Goal: Task Accomplishment & Management: Use online tool/utility

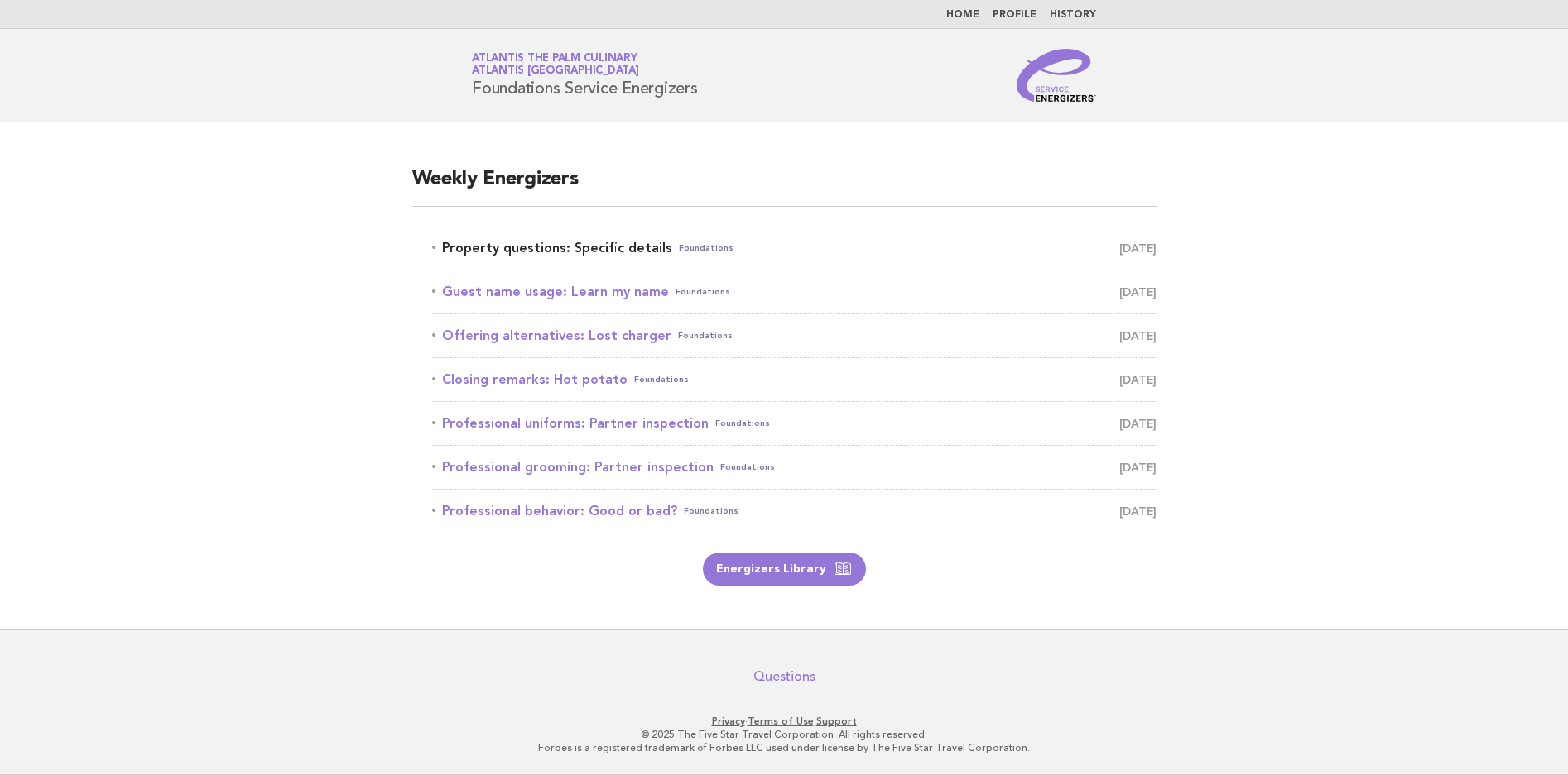
click at [633, 257] on link "Property questions: Specific details Foundations [DATE]" at bounding box center [794, 248] width 724 height 23
click at [630, 293] on link "Guest name usage: Learn my name Foundations September 28" at bounding box center [794, 292] width 724 height 23
click at [644, 248] on link "Property questions: Specific details Foundations September 27" at bounding box center [794, 248] width 724 height 23
click at [621, 253] on link "Property questions: Specific details Foundations September 27" at bounding box center [794, 248] width 724 height 23
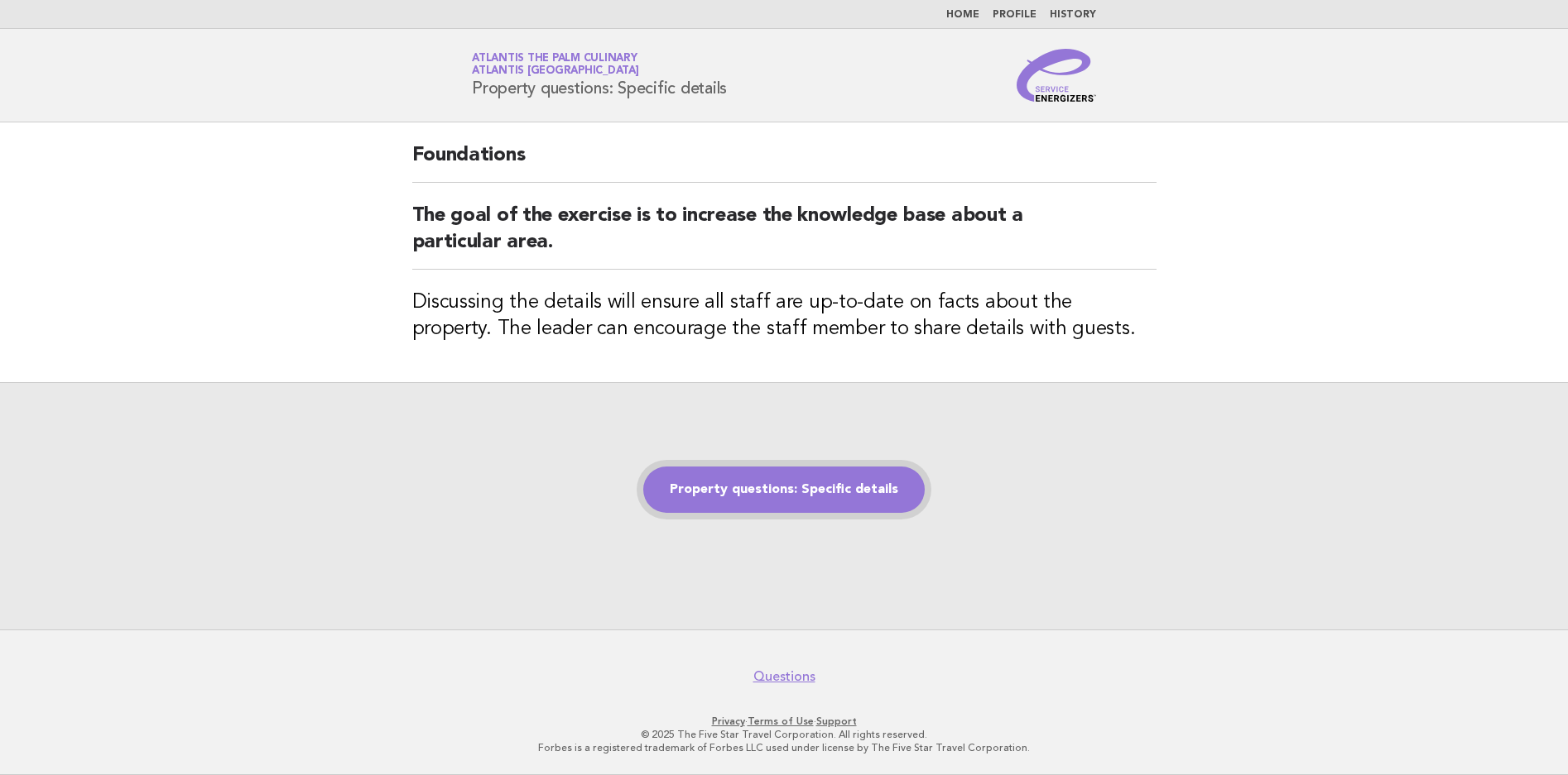
click at [756, 483] on link "Property questions: Specific details" at bounding box center [784, 490] width 281 height 47
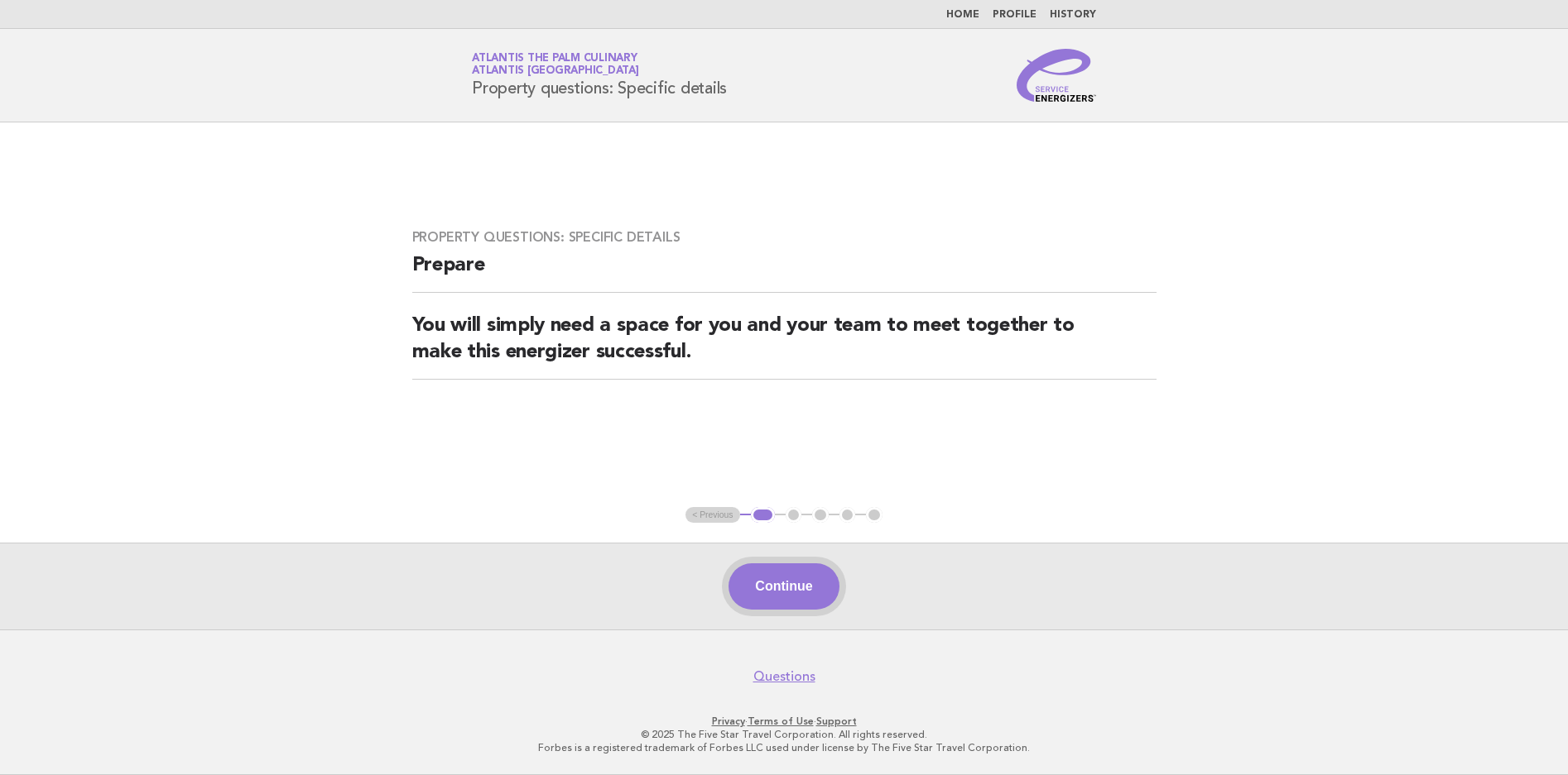
click at [793, 570] on button "Continue" at bounding box center [784, 587] width 110 height 47
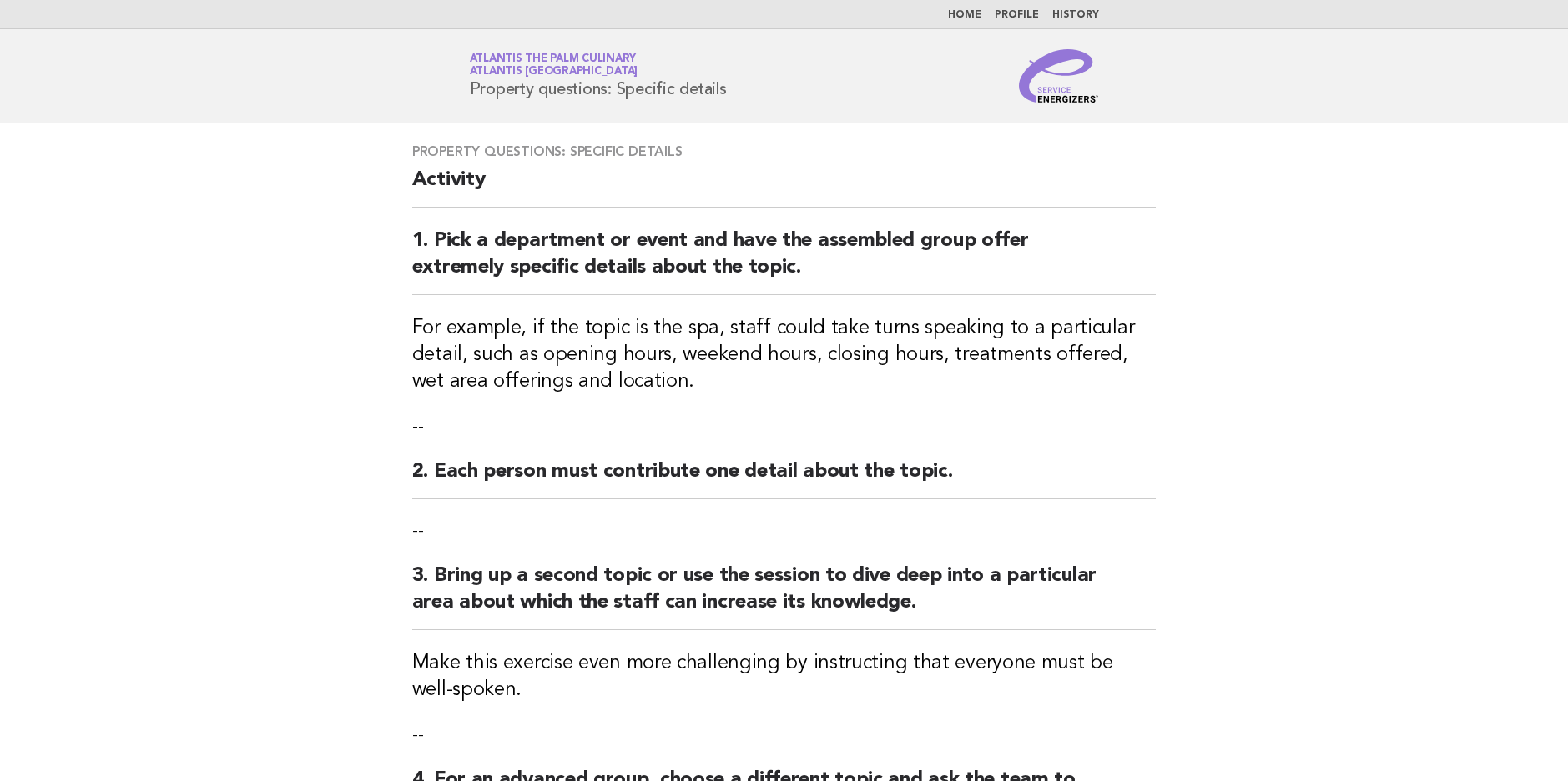
click at [449, 540] on p "--" at bounding box center [784, 531] width 744 height 23
click at [435, 484] on h2 "2. Each person must contribute one detail about the topic." at bounding box center [784, 479] width 744 height 41
click at [444, 515] on div "Property questions: Specific details Activity 1. Pick a department or event and…" at bounding box center [784, 522] width 784 height 798
click at [427, 446] on div "Property questions: Specific details Activity 1. Pick a department or event and…" at bounding box center [784, 522] width 784 height 798
click at [439, 417] on p "--" at bounding box center [784, 427] width 744 height 23
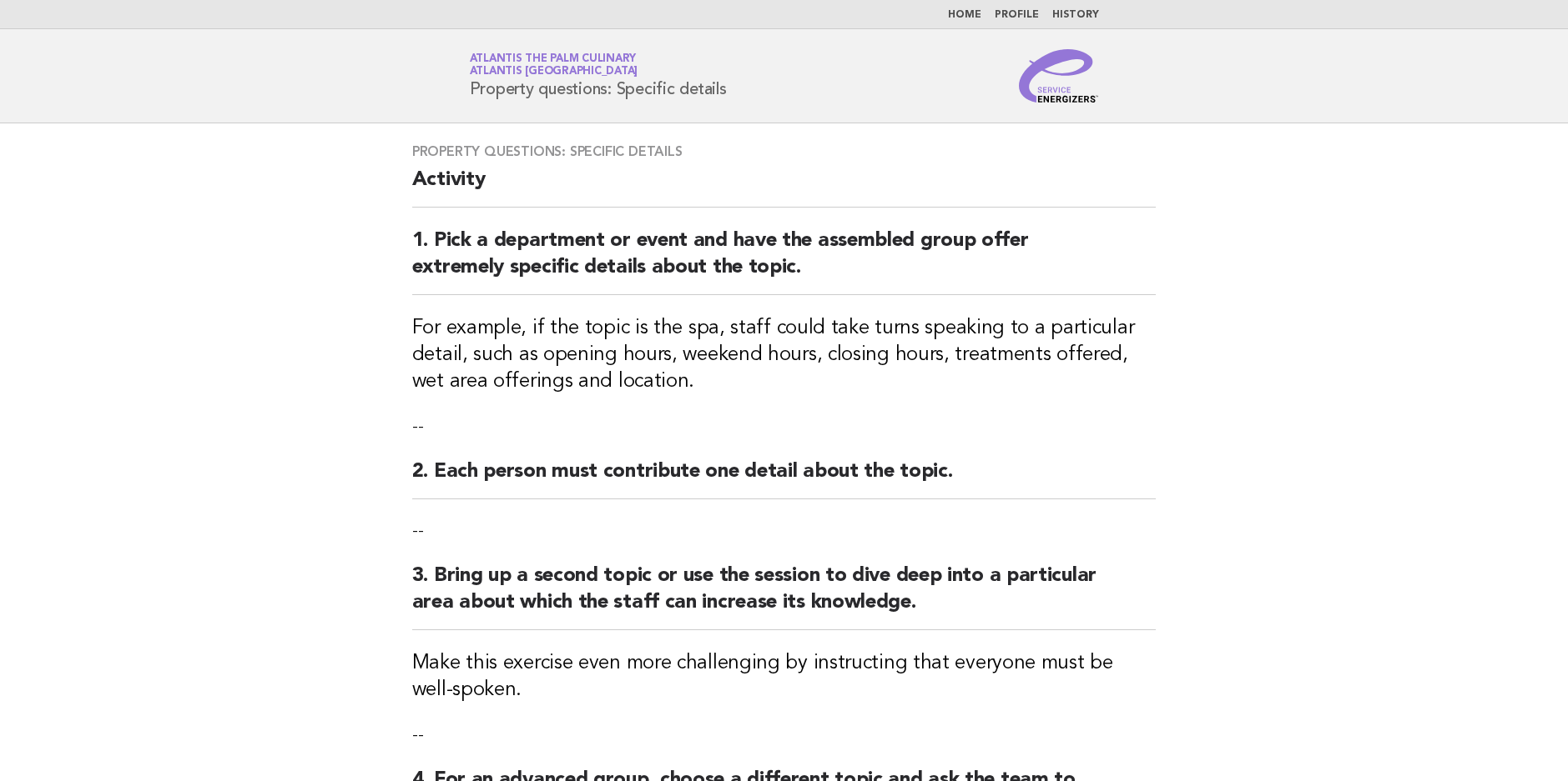
click at [439, 417] on p "--" at bounding box center [784, 427] width 744 height 23
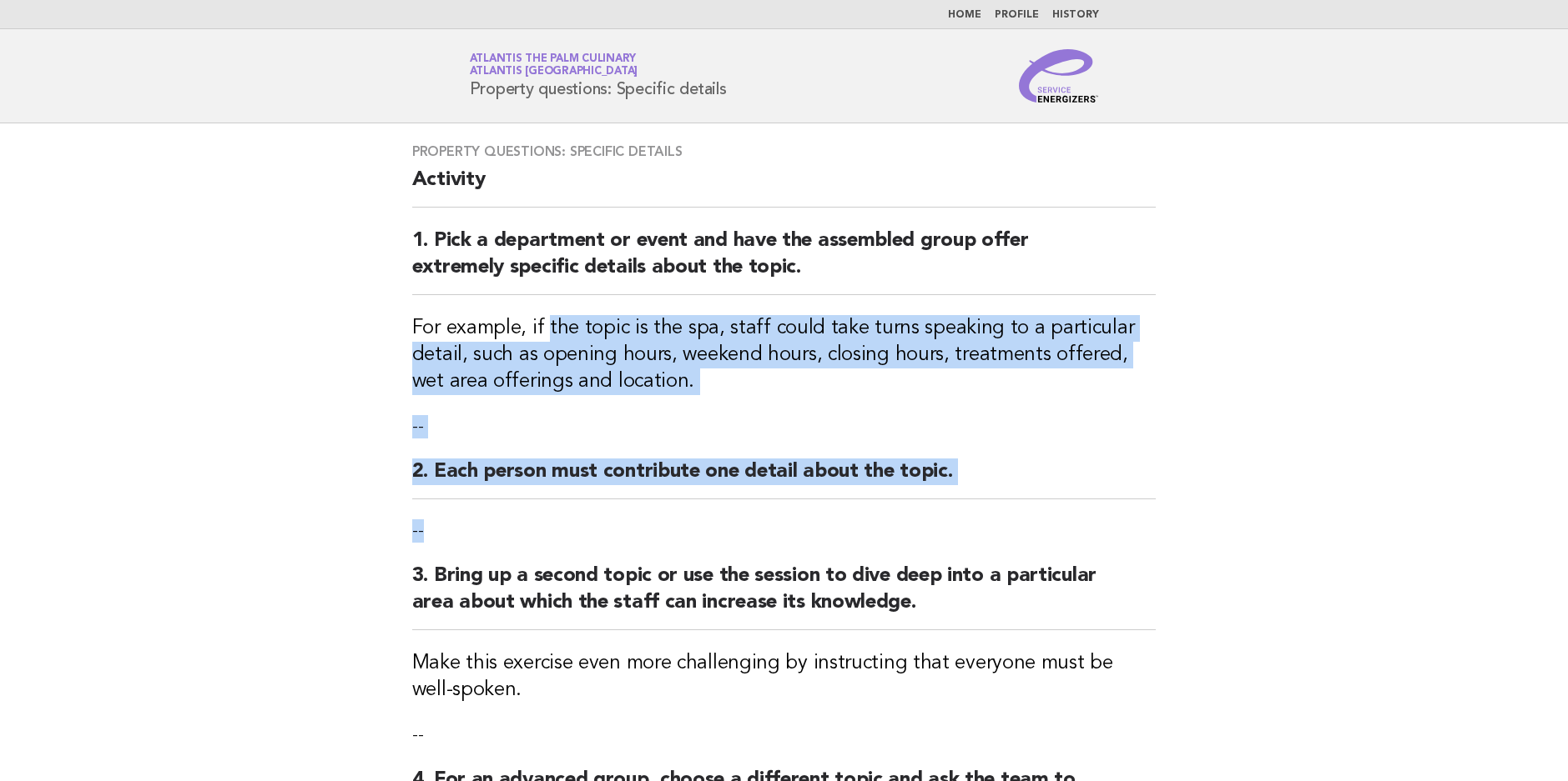
drag, startPoint x: 542, startPoint y: 335, endPoint x: 707, endPoint y: 527, distance: 253.2
click at [707, 527] on div "Property questions: Specific details Activity 1. Pick a department or event and…" at bounding box center [784, 522] width 784 height 798
drag, startPoint x: 707, startPoint y: 527, endPoint x: 704, endPoint y: 518, distance: 9.5
click at [704, 518] on div "Property questions: Specific details Activity 1. Pick a department or event and…" at bounding box center [784, 522] width 784 height 798
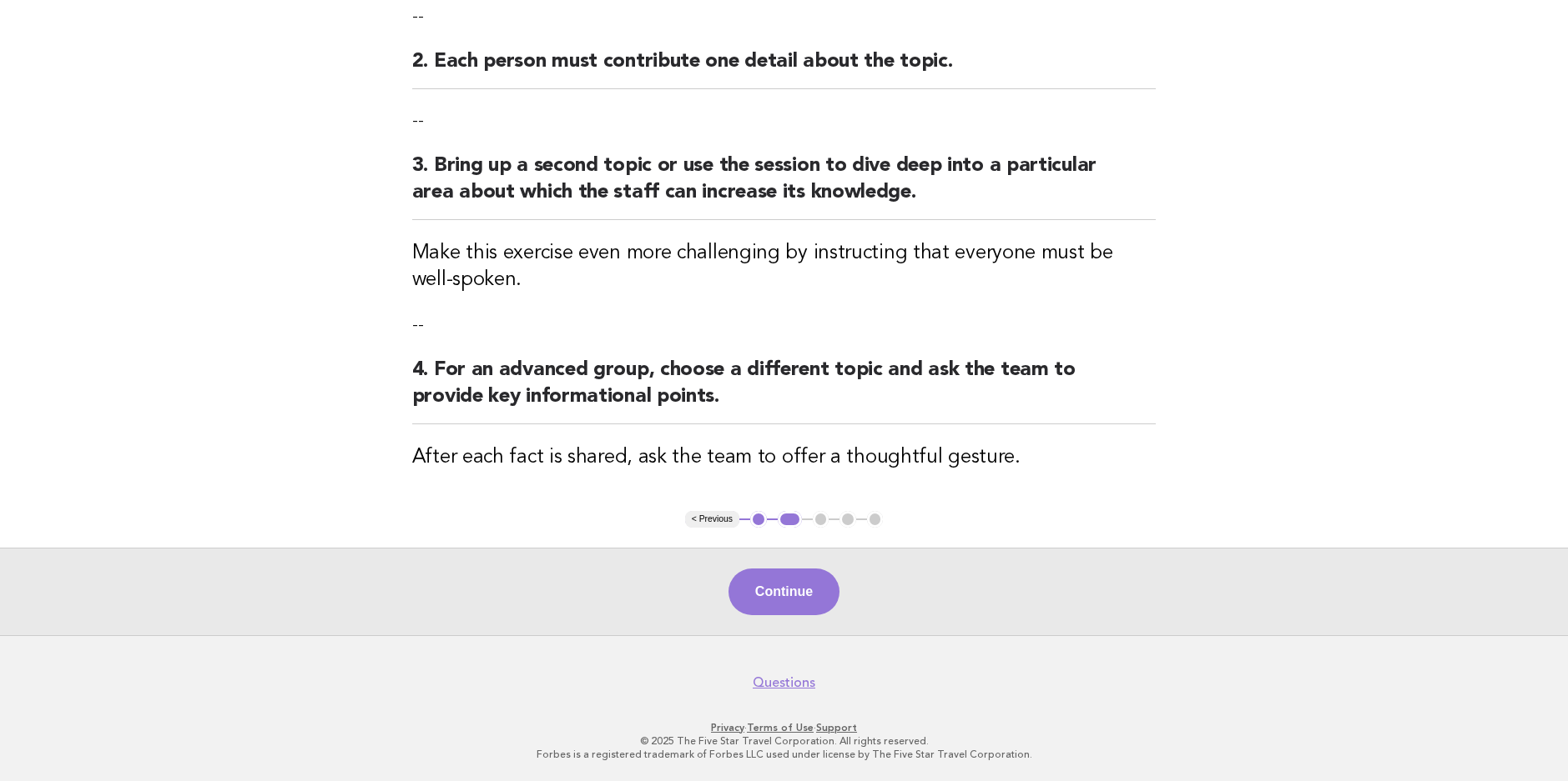
click at [761, 590] on button "Continue" at bounding box center [783, 593] width 111 height 47
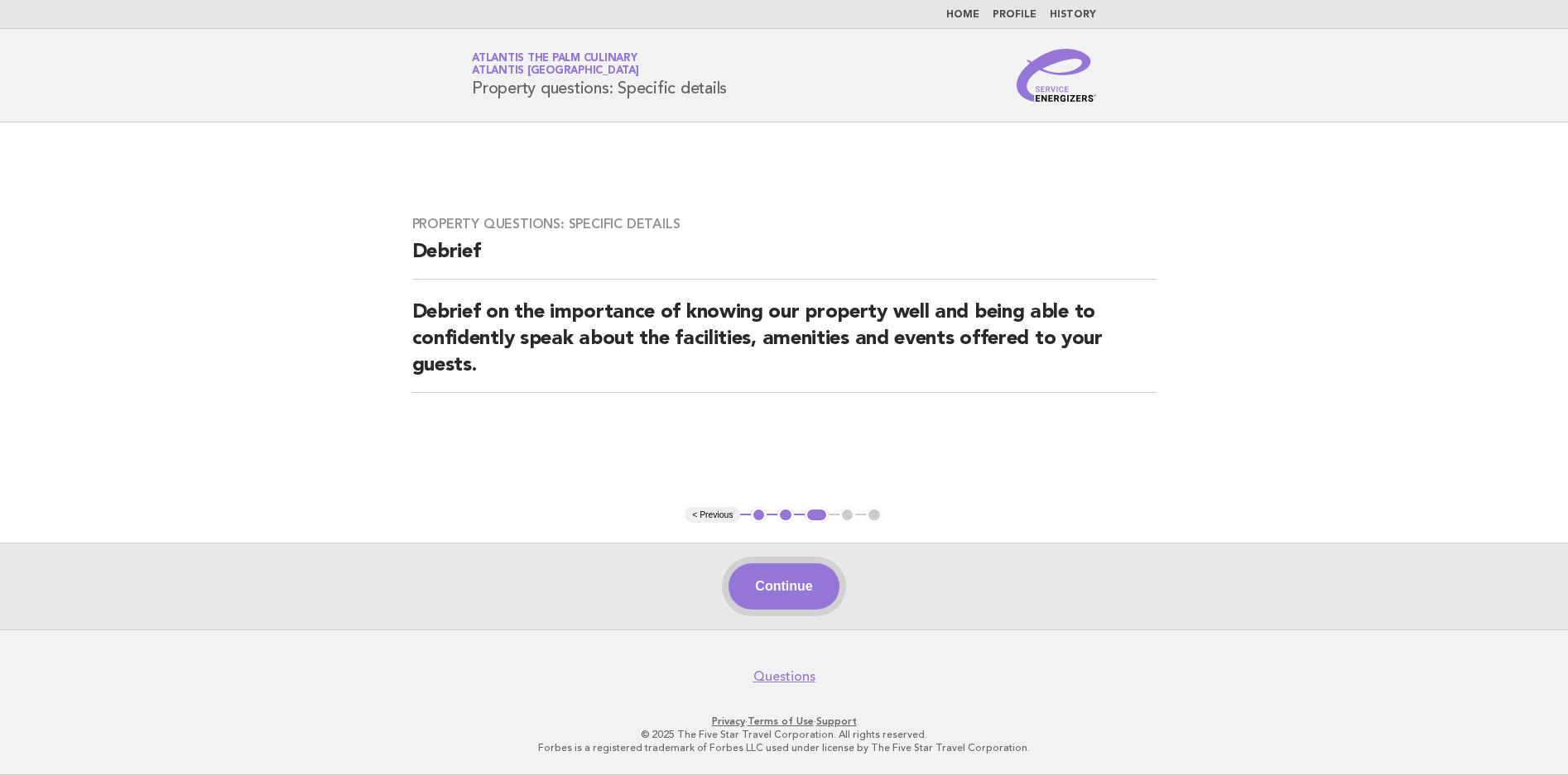
click at [830, 591] on button "Continue" at bounding box center [784, 587] width 110 height 47
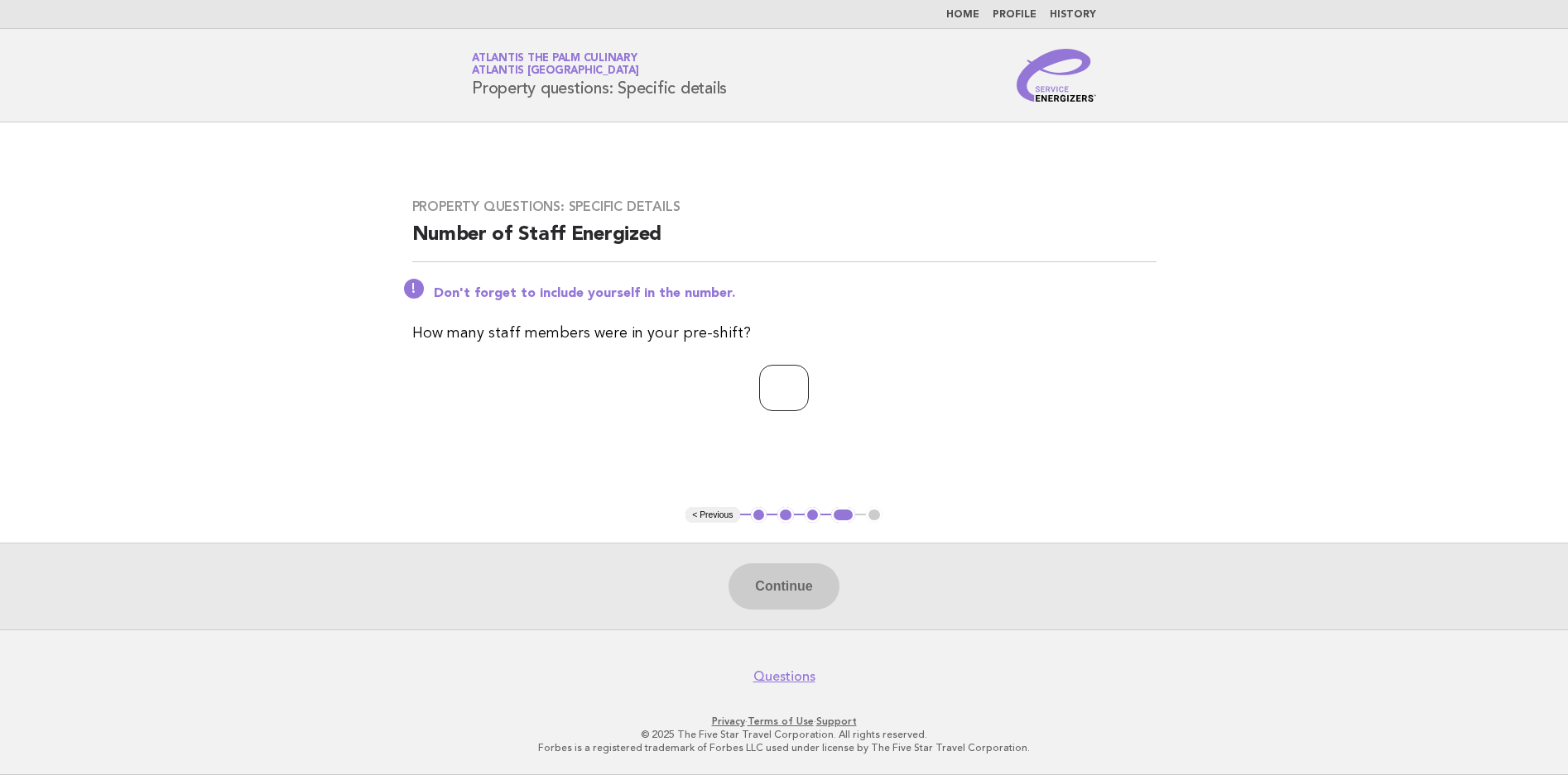
click at [798, 390] on input "number" at bounding box center [784, 388] width 49 height 47
type input "*"
click at [793, 578] on button "Continue" at bounding box center [784, 587] width 110 height 47
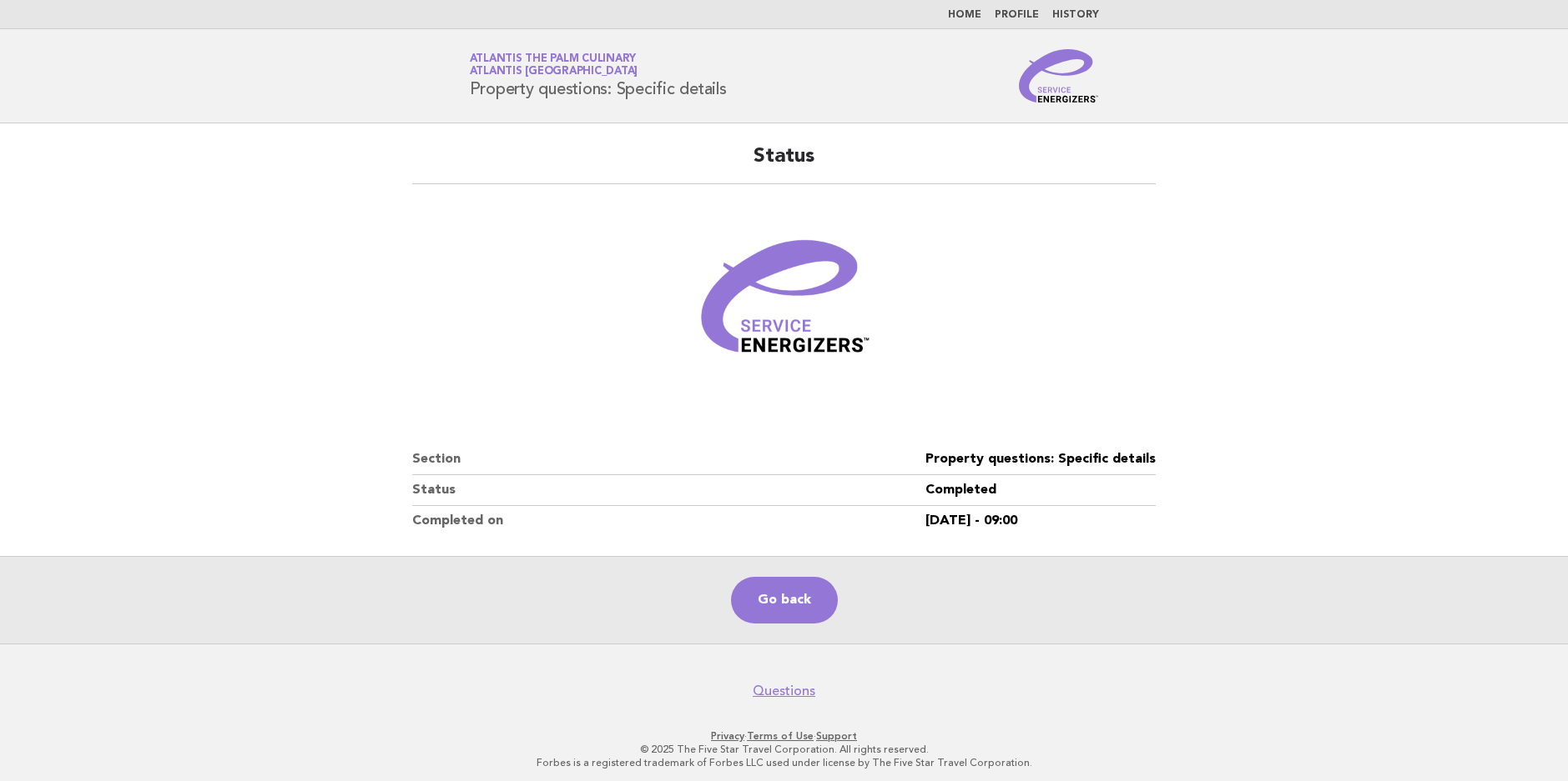
click at [1017, 70] on div "Service Energizers Atlantis The Palm Culinary Atlantis Dubai Property questions…" at bounding box center [784, 76] width 676 height 53
click at [1035, 70] on img at bounding box center [1058, 76] width 80 height 53
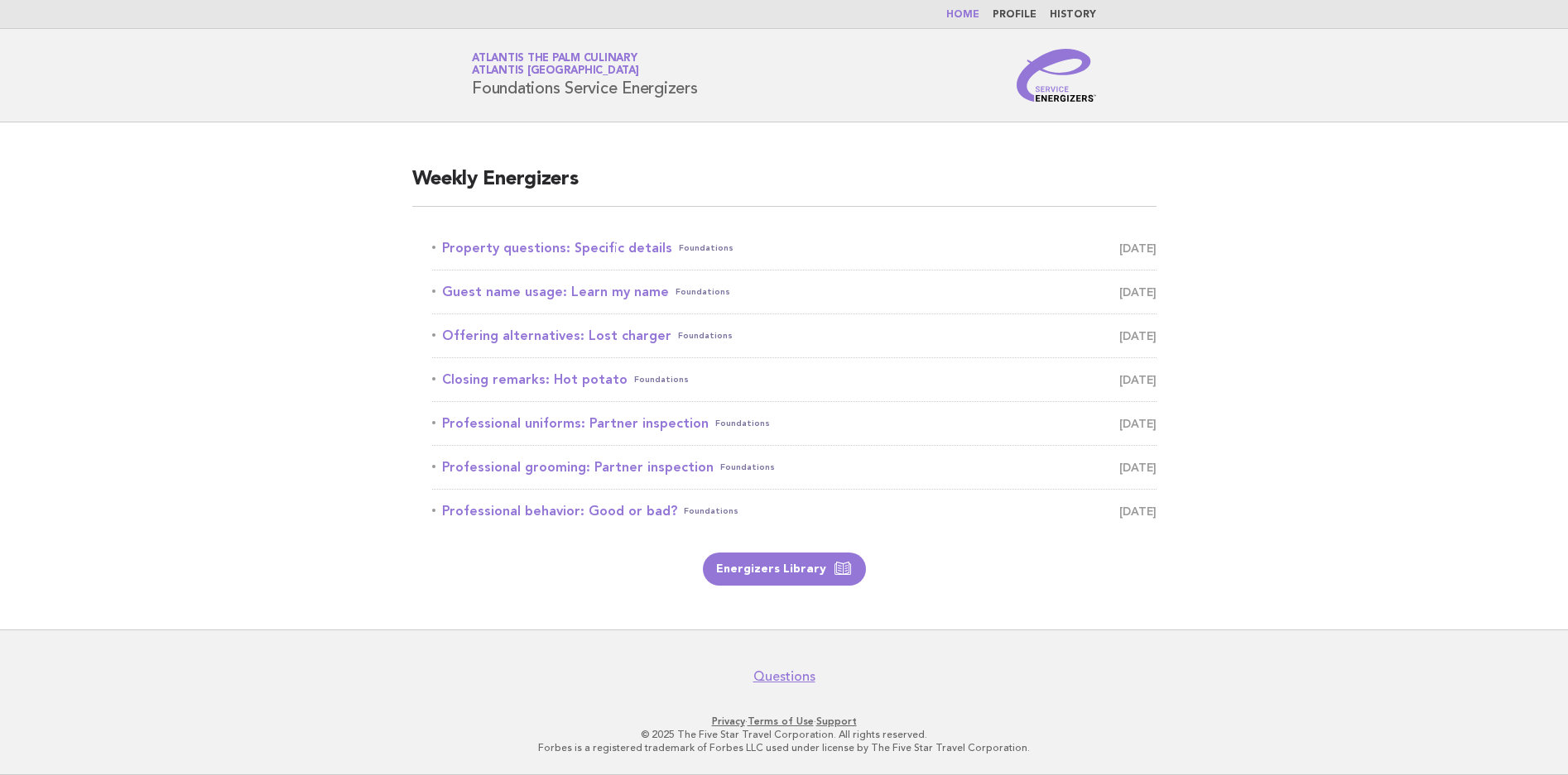
drag, startPoint x: 0, startPoint y: 0, endPoint x: 1170, endPoint y: 59, distance: 1171.5
click at [1170, 59] on header "Service Energizers Atlantis The Palm Culinary Atlantis [GEOGRAPHIC_DATA] Founda…" at bounding box center [784, 75] width 1568 height 93
